Goal: Task Accomplishment & Management: Manage account settings

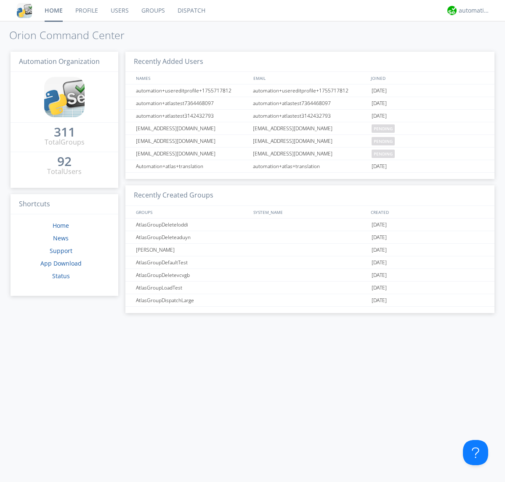
click at [152, 11] on link "Groups" at bounding box center [153, 10] width 36 height 21
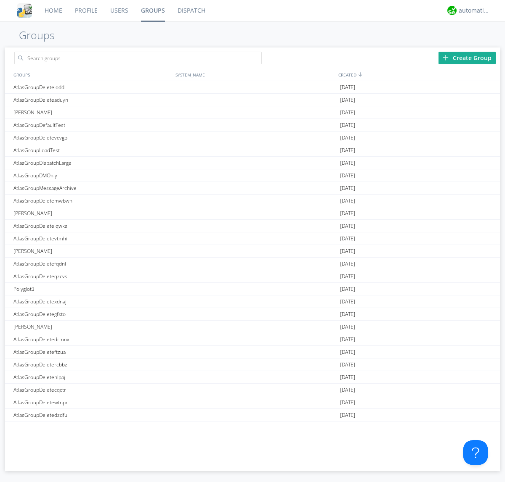
click at [467, 58] on div "Create Group" at bounding box center [466, 58] width 57 height 13
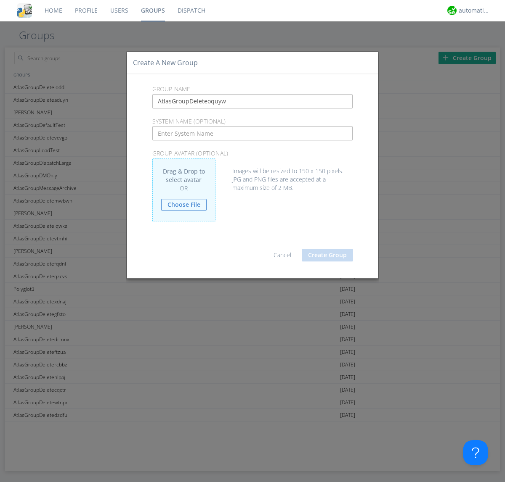
type input "AtlasGroupDeleteoquyw"
click at [327, 255] on button "Create Group" at bounding box center [327, 255] width 51 height 13
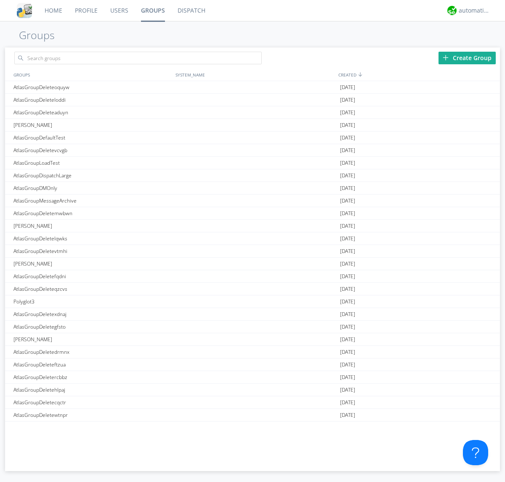
click at [152, 11] on link "Groups" at bounding box center [153, 10] width 37 height 21
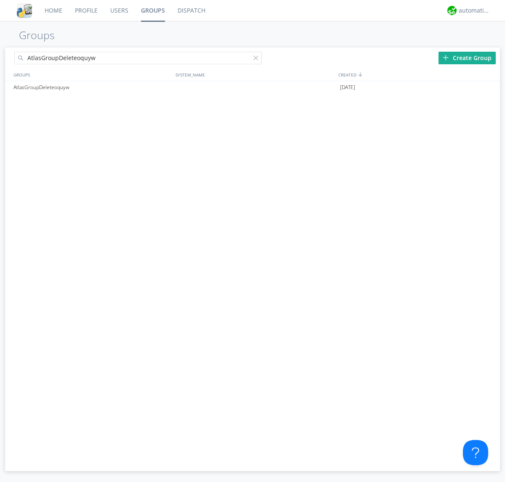
type input "AtlasGroupDeleteoquyw"
click at [257, 59] on div at bounding box center [257, 60] width 8 height 8
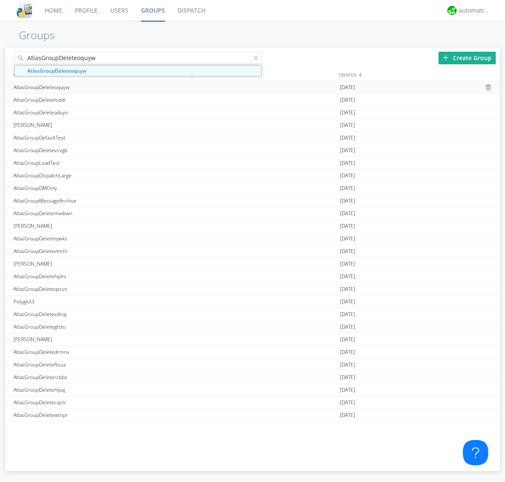
type input "AtlasGroupDeleteoquyw"
click at [92, 87] on div "AtlasGroupDeleteoquyw" at bounding box center [92, 87] width 162 height 12
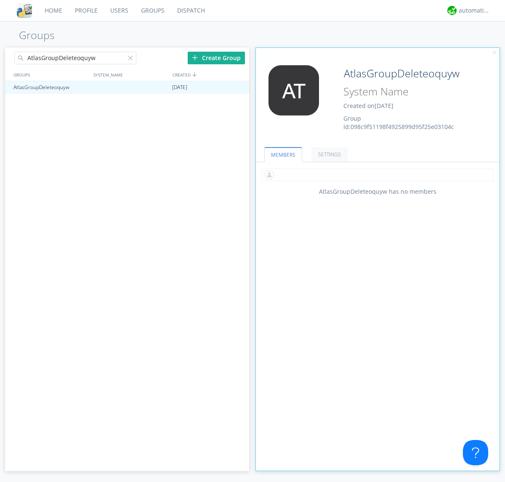
click at [377, 175] on input "text" at bounding box center [378, 175] width 232 height 13
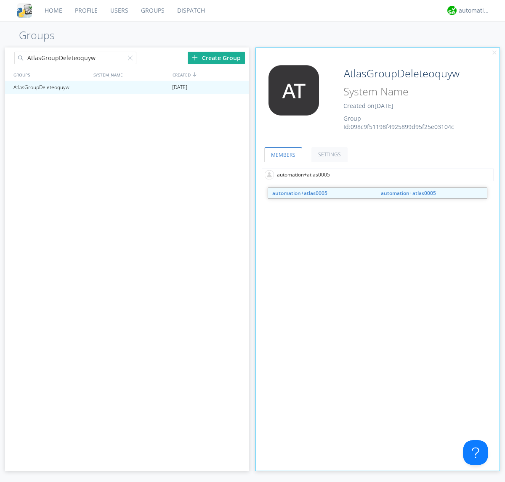
type input "automation+atlas0005"
